Goal: Information Seeking & Learning: Learn about a topic

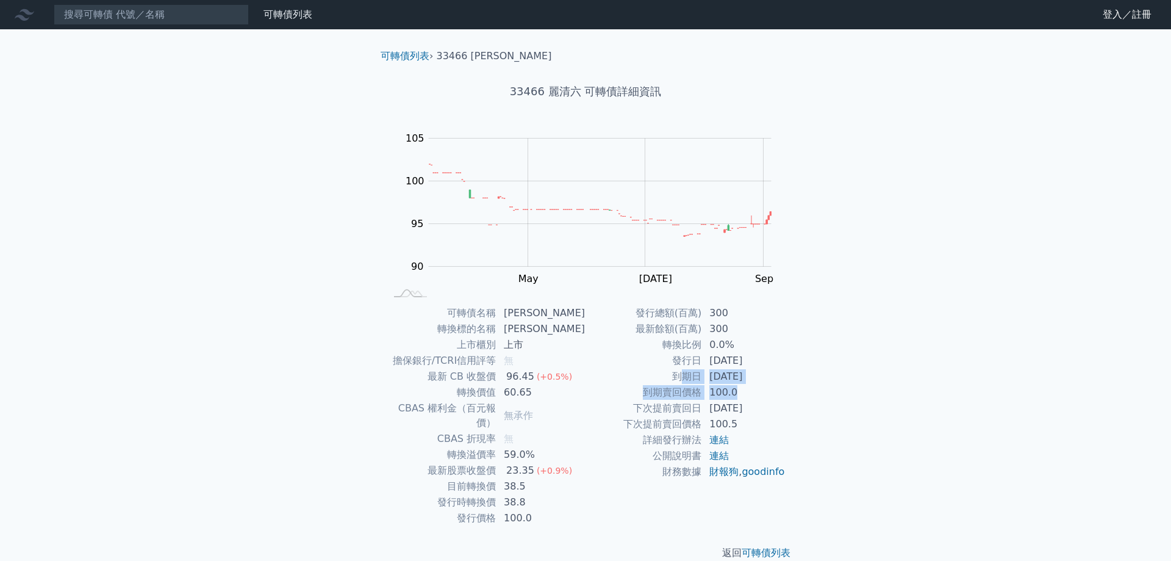
drag, startPoint x: 704, startPoint y: 385, endPoint x: 683, endPoint y: 378, distance: 22.0
click at [683, 378] on tbody "發行總額(百萬) 300 最新餘額(百萬) 300 轉換比例 0.0% 發行日 [DATE] 到期日 [DATE] 到期賣回價格 100.0 下次提前賣回日 …" at bounding box center [686, 392] width 200 height 175
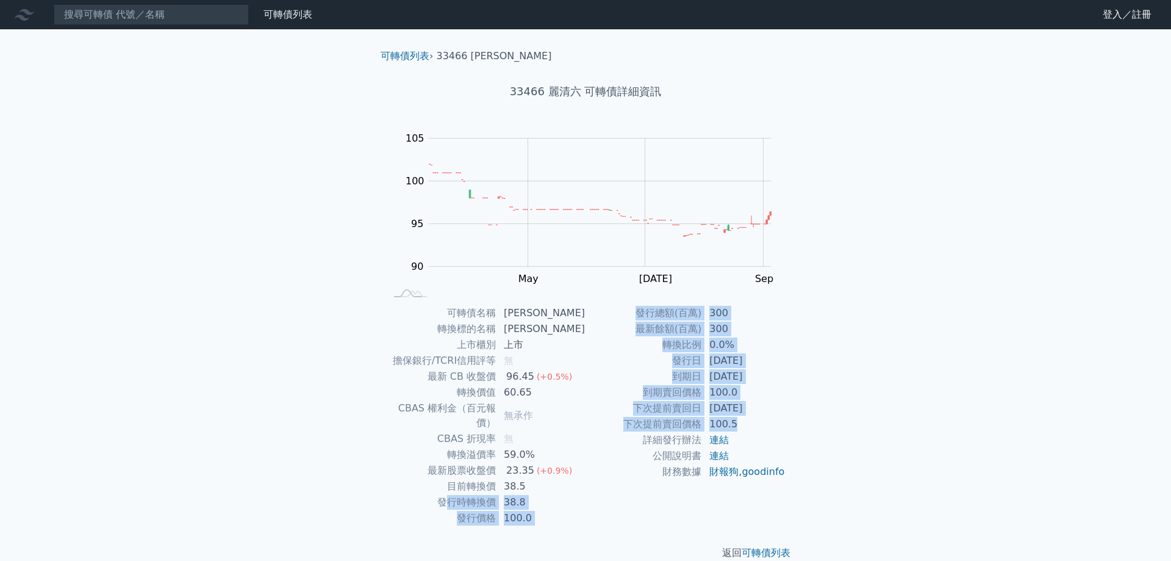
drag, startPoint x: 699, startPoint y: 418, endPoint x: 450, endPoint y: 480, distance: 255.9
click at [450, 480] on div "可轉債名稱 麗清六 轉換標的名稱 麗清 上市櫃別 上市 擔保銀行/TCRI信用評等 無 最新 CB 收盤價 96.45 (+0.5%) 轉換價值 60.65 …" at bounding box center [586, 415] width 430 height 221
click at [469, 494] on td "發行時轉換價" at bounding box center [441, 502] width 111 height 16
